Goal: Check status: Check status

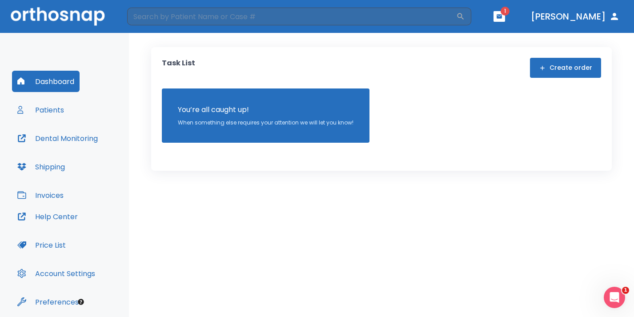
click at [505, 16] on button "button" at bounding box center [499, 16] width 12 height 11
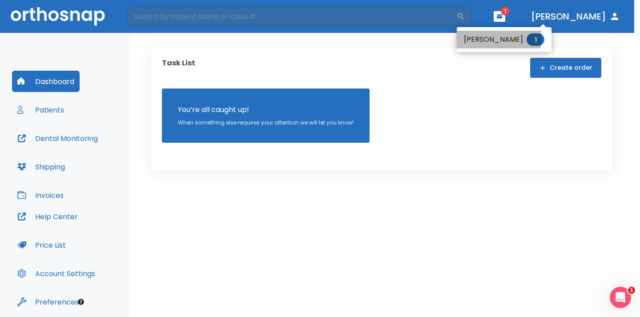
click at [497, 38] on li "[PERSON_NAME] 1" at bounding box center [504, 40] width 95 height 18
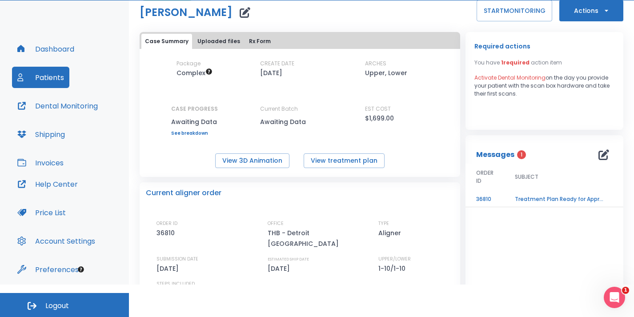
scroll to position [17, 0]
click at [520, 197] on td "Treatment Plan Ready for Approval!" at bounding box center [559, 200] width 111 height 16
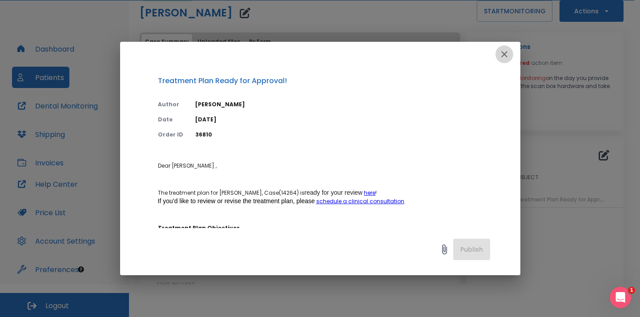
click at [502, 51] on icon "button" at bounding box center [504, 54] width 11 height 11
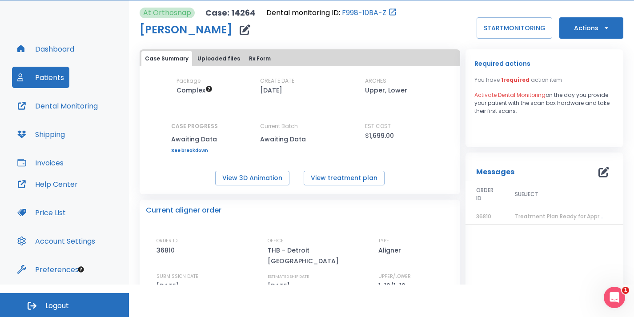
scroll to position [0, 0]
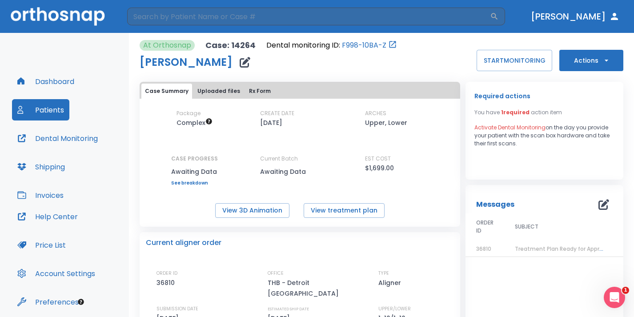
click at [64, 136] on button "Dental Monitoring" at bounding box center [57, 138] width 91 height 21
